Goal: Task Accomplishment & Management: Use online tool/utility

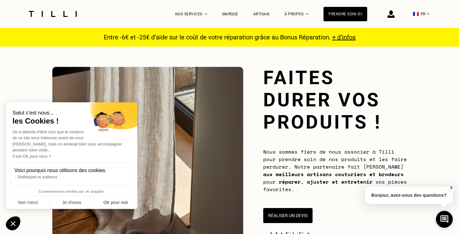
click at [110, 208] on button "OK pour moi" at bounding box center [116, 202] width 44 height 13
checkbox input "true"
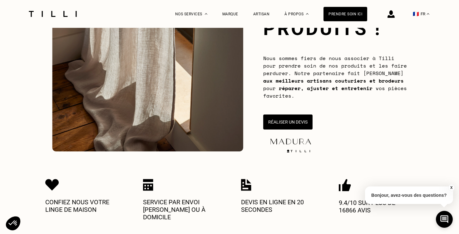
scroll to position [94, 0]
click at [303, 120] on button "Réaliser un devis" at bounding box center [288, 122] width 51 height 16
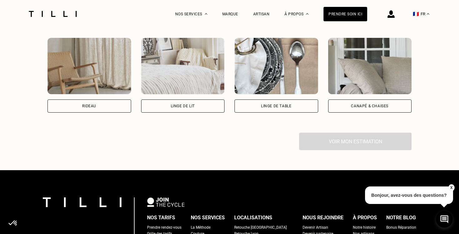
scroll to position [460, 0]
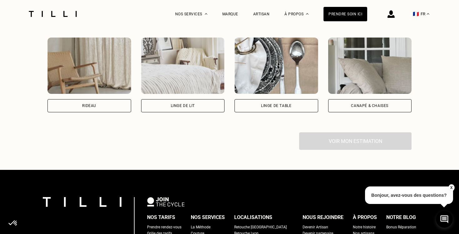
click at [84, 103] on div "Rideau" at bounding box center [90, 105] width 84 height 13
select select "FR"
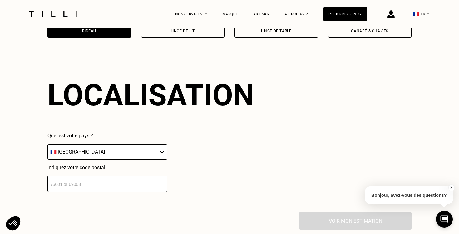
scroll to position [547, 0]
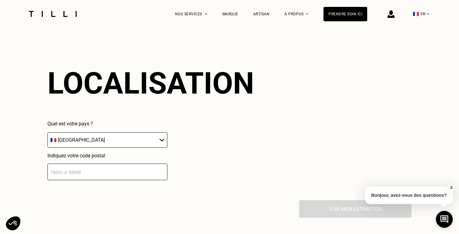
click at [104, 166] on input "number" at bounding box center [108, 171] width 120 height 17
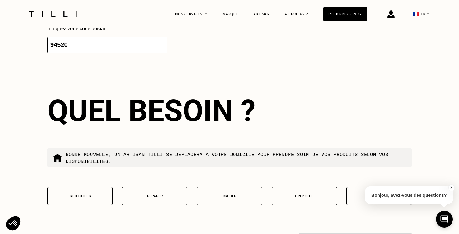
scroll to position [703, 0]
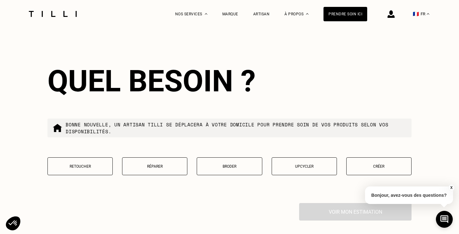
type input "94520"
click at [89, 166] on button "Retoucher" at bounding box center [80, 166] width 65 height 18
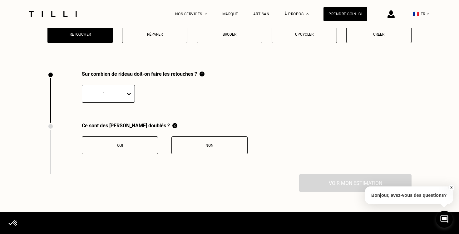
scroll to position [863, 0]
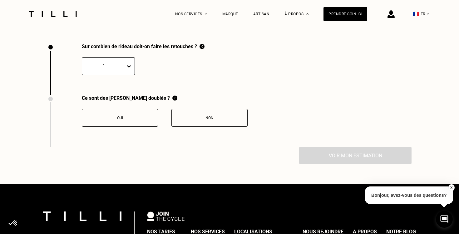
click at [211, 116] on button "Non" at bounding box center [210, 118] width 76 height 18
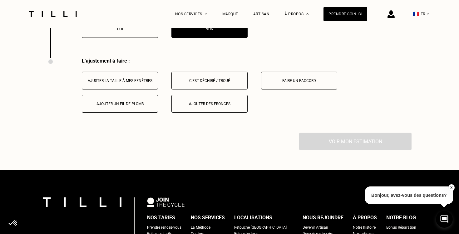
scroll to position [966, 0]
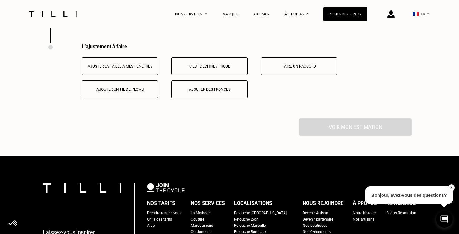
click at [147, 66] on button "Ajuster la taille à mes fenêtres" at bounding box center [120, 66] width 76 height 18
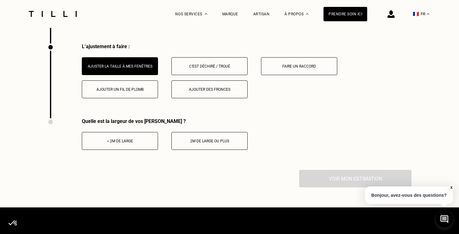
click at [142, 139] on button "< 2m de large" at bounding box center [120, 141] width 76 height 18
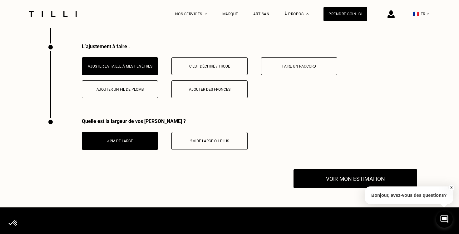
click at [334, 177] on button "Voir mon estimation" at bounding box center [356, 178] width 124 height 19
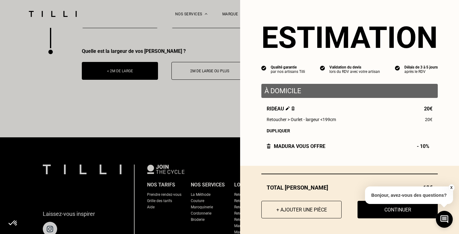
scroll to position [1043, 0]
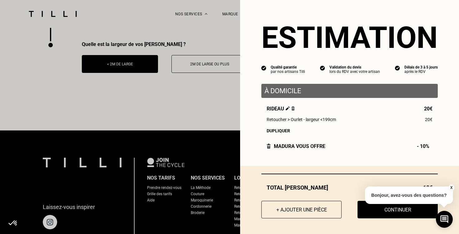
click at [451, 188] on button "X" at bounding box center [451, 187] width 6 height 7
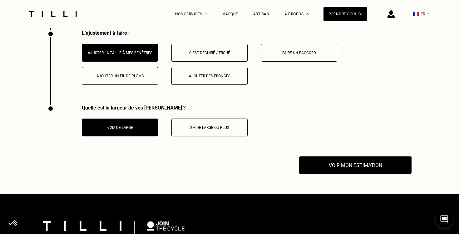
scroll to position [1005, 0]
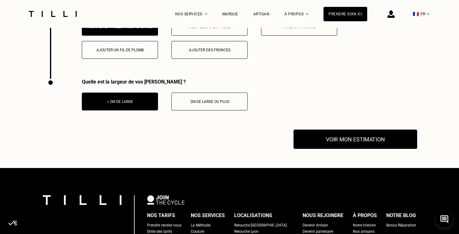
click at [375, 134] on button "Voir mon estimation" at bounding box center [356, 138] width 124 height 19
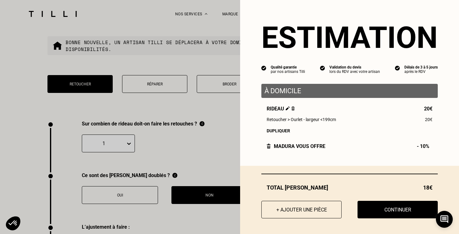
scroll to position [785, 0]
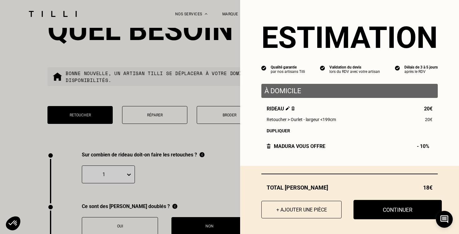
click at [395, 212] on button "Continuer" at bounding box center [398, 209] width 88 height 19
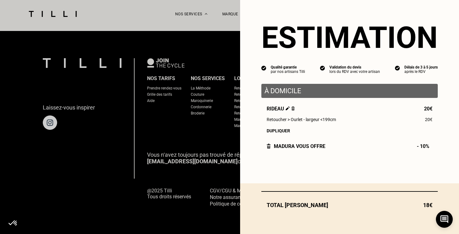
scroll to position [592, 0]
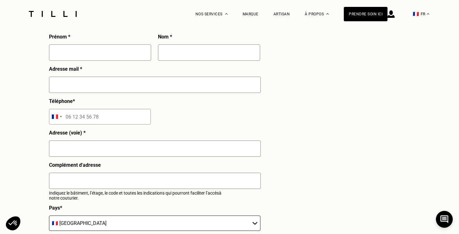
select select "FR"
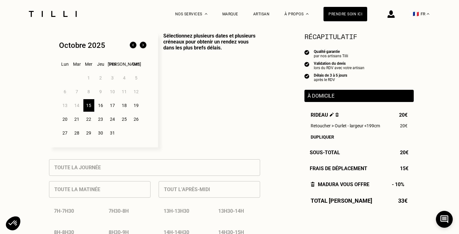
scroll to position [156, 0]
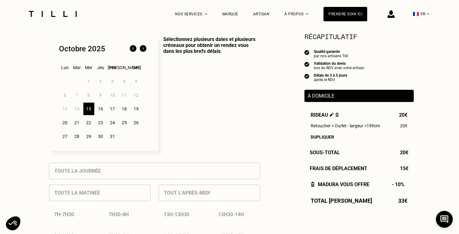
click at [102, 108] on div "16" at bounding box center [100, 109] width 11 height 13
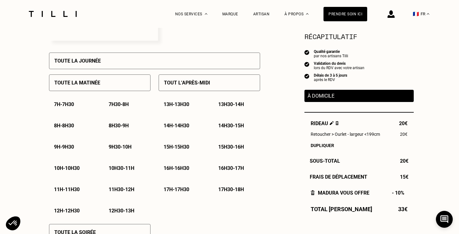
scroll to position [286, 0]
